Goal: Navigation & Orientation: Find specific page/section

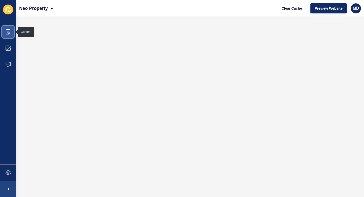
click at [10, 32] on icon at bounding box center [8, 31] width 5 height 5
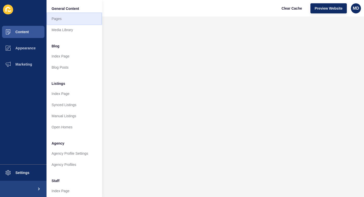
click at [64, 19] on link "Pages" at bounding box center [75, 18] width 56 height 11
